Goal: Task Accomplishment & Management: Manage account settings

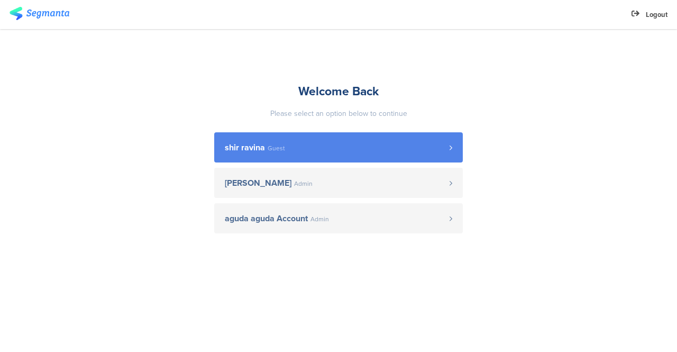
click at [253, 149] on span "shir ravina" at bounding box center [245, 147] width 40 height 8
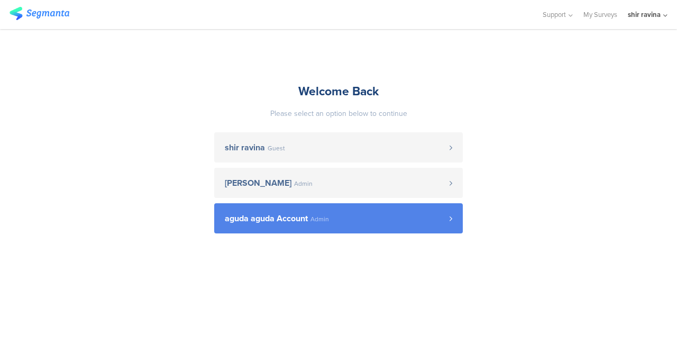
click at [294, 220] on span "aguda aguda Account" at bounding box center [266, 218] width 83 height 8
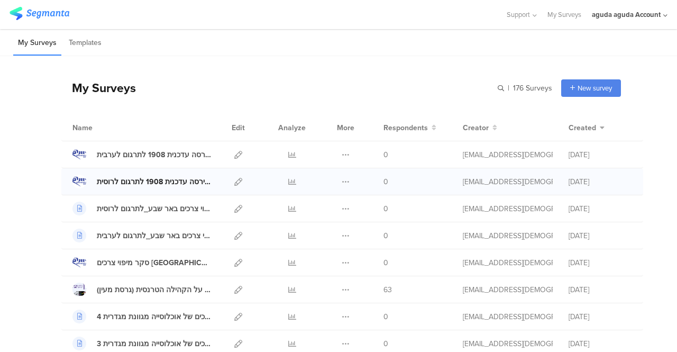
click at [184, 180] on div "סקר באר שבע גירסה עדכנית 1908 לתרגום לרוסית" at bounding box center [154, 181] width 114 height 11
click at [234, 182] on icon at bounding box center [238, 182] width 8 height 8
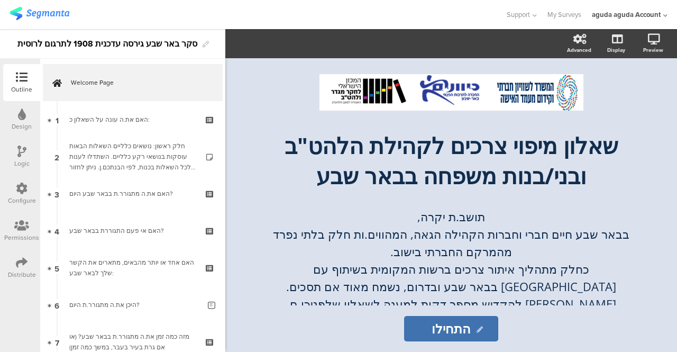
click at [20, 228] on icon at bounding box center [21, 225] width 15 height 12
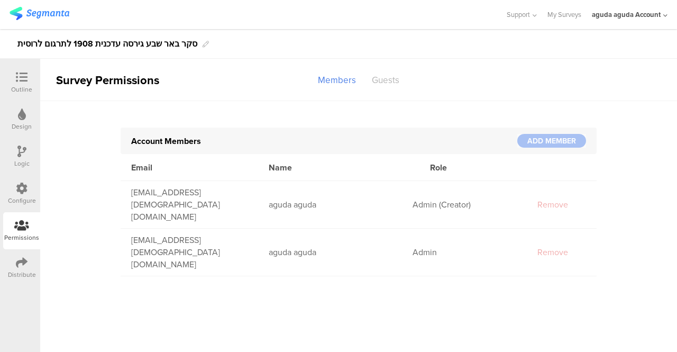
click at [383, 80] on div "Guests" at bounding box center [385, 80] width 43 height 19
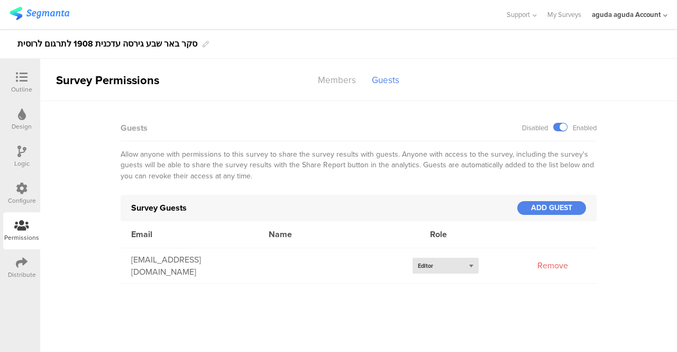
click at [470, 265] on div "Select role... Editor" at bounding box center [445, 266] width 66 height 16
click at [234, 265] on div "[EMAIL_ADDRESS][DOMAIN_NAME]" at bounding box center [189, 265] width 137 height 24
drag, startPoint x: 234, startPoint y: 265, endPoint x: 135, endPoint y: 265, distance: 98.9
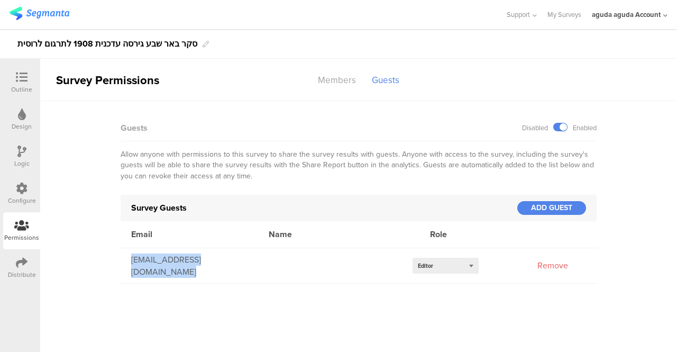
click at [135, 265] on div "[EMAIL_ADDRESS][DOMAIN_NAME]" at bounding box center [189, 265] width 137 height 24
click at [255, 280] on div "[EMAIL_ADDRESS][DOMAIN_NAME] Select role... Editor Remove" at bounding box center [359, 265] width 476 height 35
click at [550, 265] on div "Remove" at bounding box center [552, 265] width 53 height 12
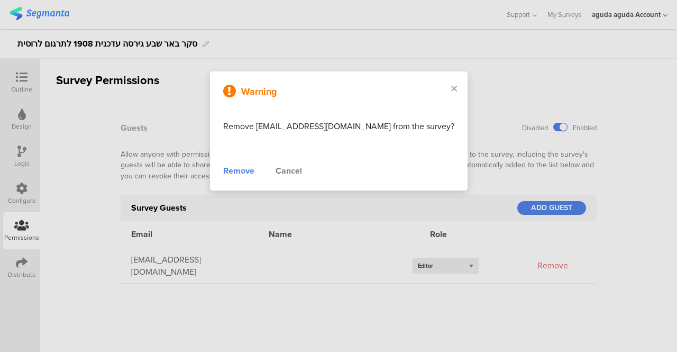
click at [254, 174] on div "Remove" at bounding box center [238, 170] width 31 height 13
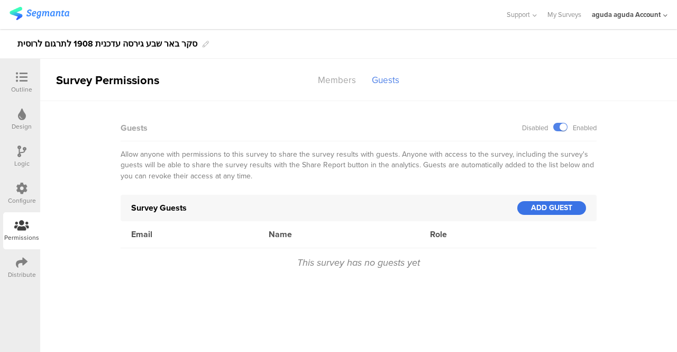
click at [555, 212] on div "ADD GUEST" at bounding box center [551, 208] width 69 height 14
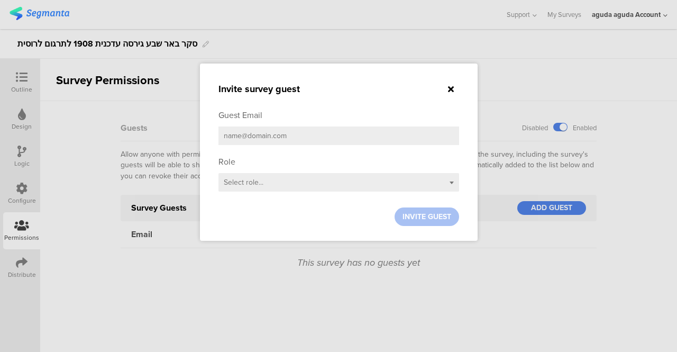
click at [261, 136] on input "email" at bounding box center [338, 135] width 241 height 19
paste input "[EMAIL_ADDRESS][DOMAIN_NAME]"
type input "[EMAIL_ADDRESS][DOMAIN_NAME]"
click at [450, 183] on div "Select role..." at bounding box center [338, 182] width 241 height 19
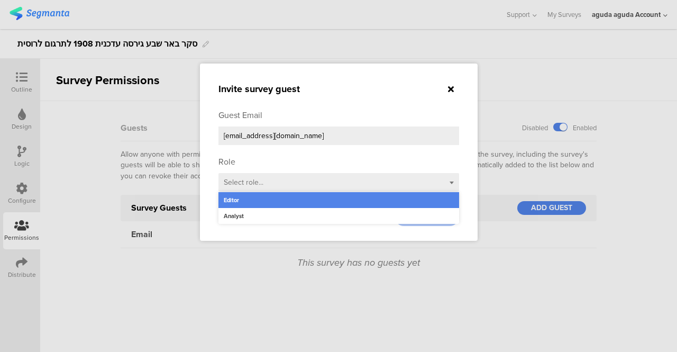
click at [288, 198] on div "Editor" at bounding box center [338, 200] width 241 height 16
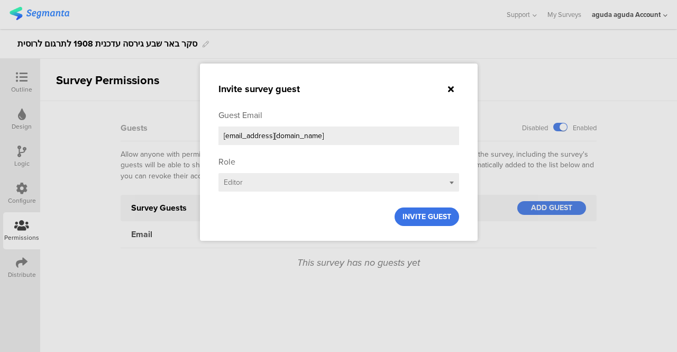
click at [424, 221] on span "INVITE GUEST" at bounding box center [426, 216] width 49 height 11
